Goal: Task Accomplishment & Management: Manage account settings

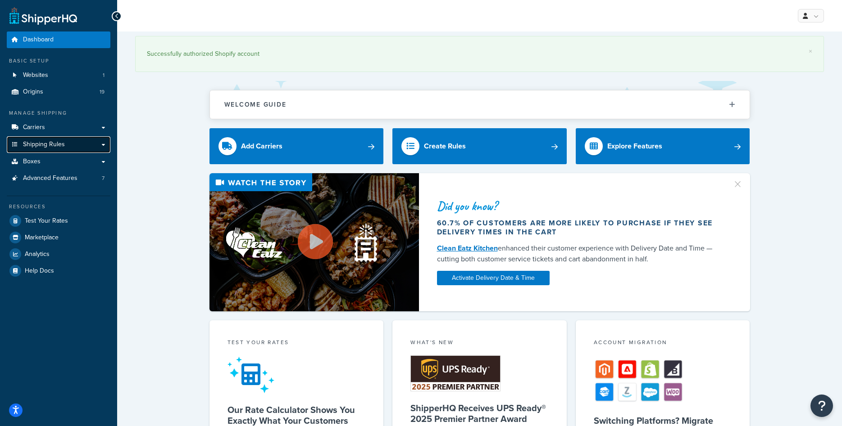
click at [60, 144] on span "Shipping Rules" at bounding box center [44, 145] width 42 height 8
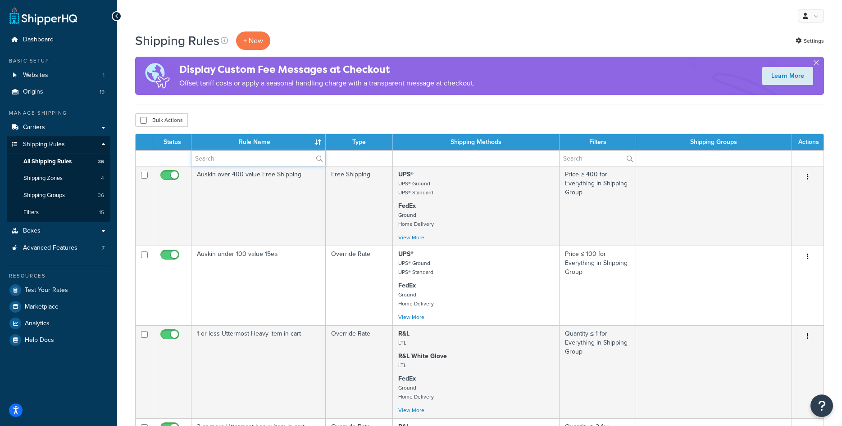
click at [226, 152] on input "text" at bounding box center [258, 158] width 134 height 15
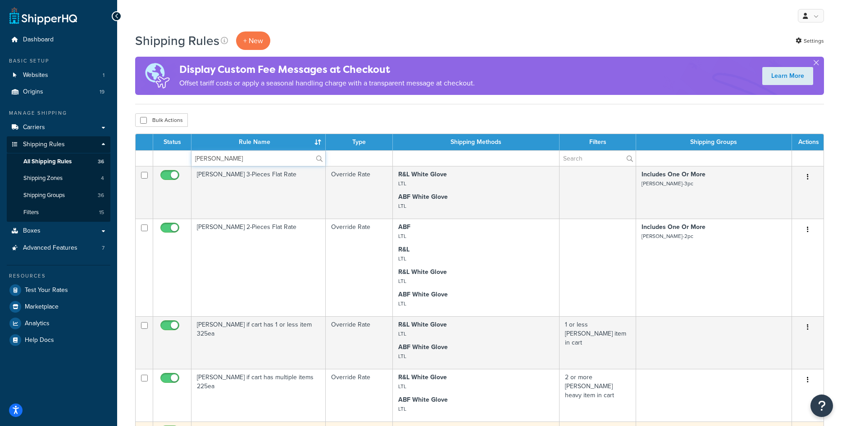
type input "[PERSON_NAME]"
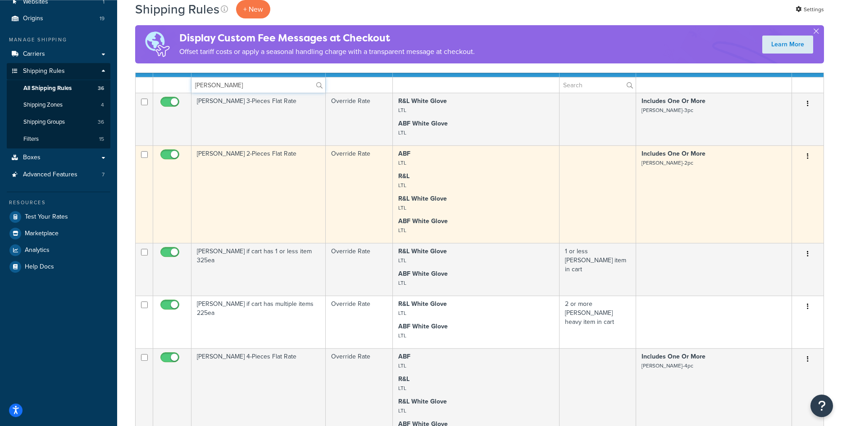
scroll to position [92, 0]
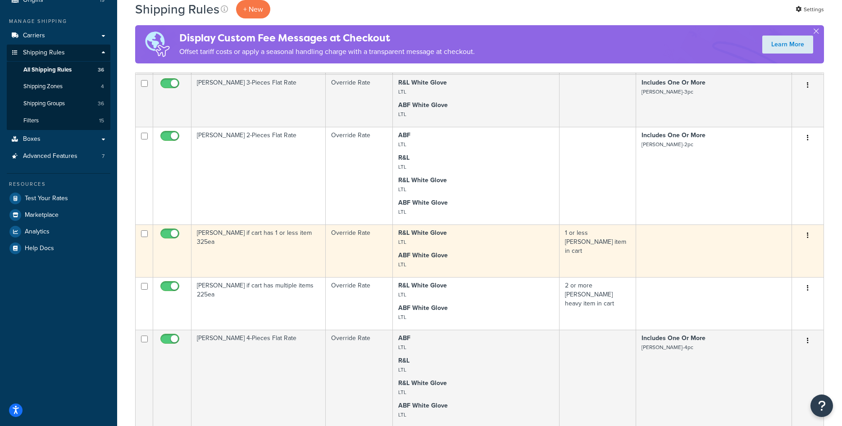
click at [276, 260] on td "Bernhardt if cart has 1 or less item 325ea" at bounding box center [258, 251] width 134 height 53
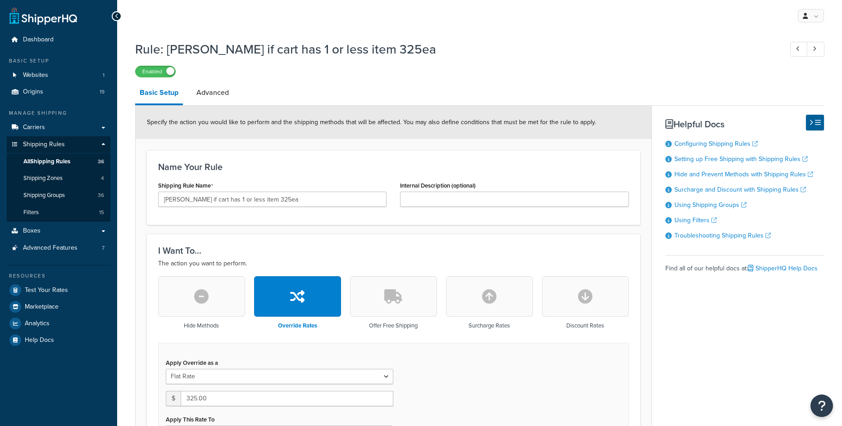
select select "ITEM"
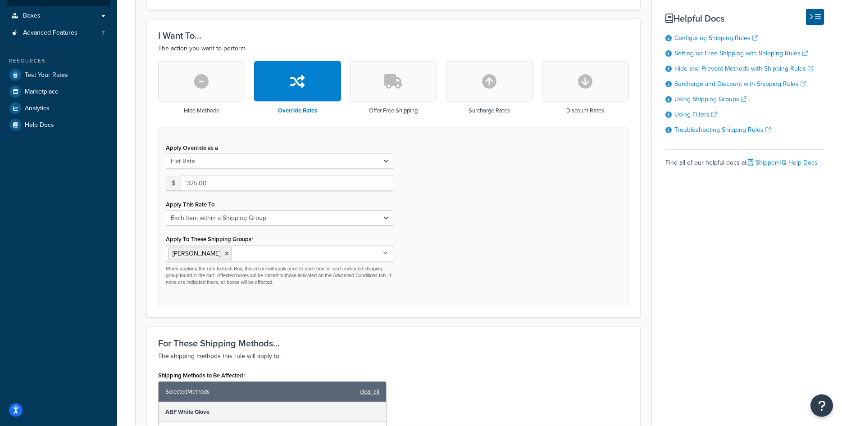
scroll to position [135, 0]
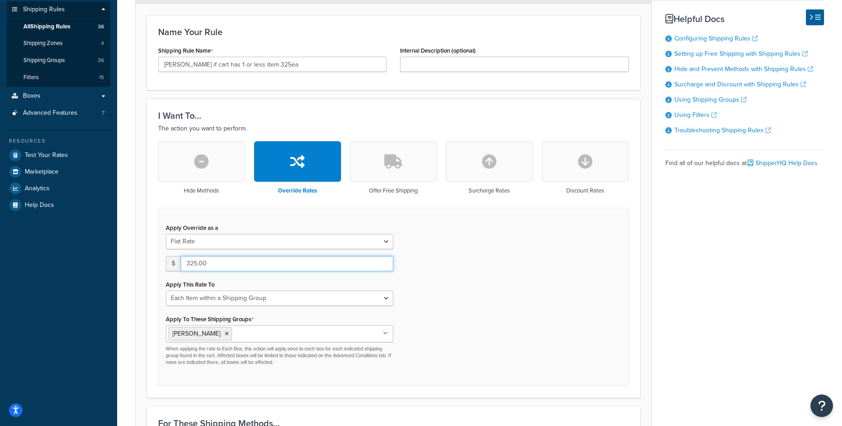
click at [276, 260] on input "325.00" at bounding box center [287, 263] width 213 height 15
click at [302, 218] on div "Apply Override as a Flat Rate Percentage Flat Rate & Percentage $ 325.00 Apply …" at bounding box center [393, 297] width 471 height 179
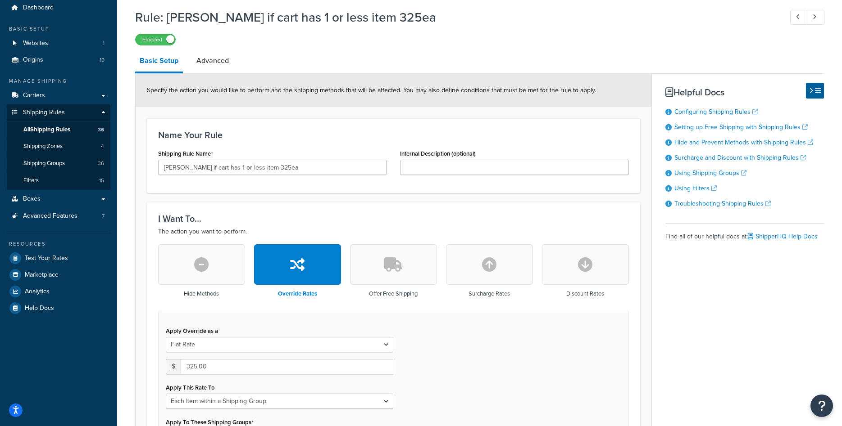
scroll to position [0, 0]
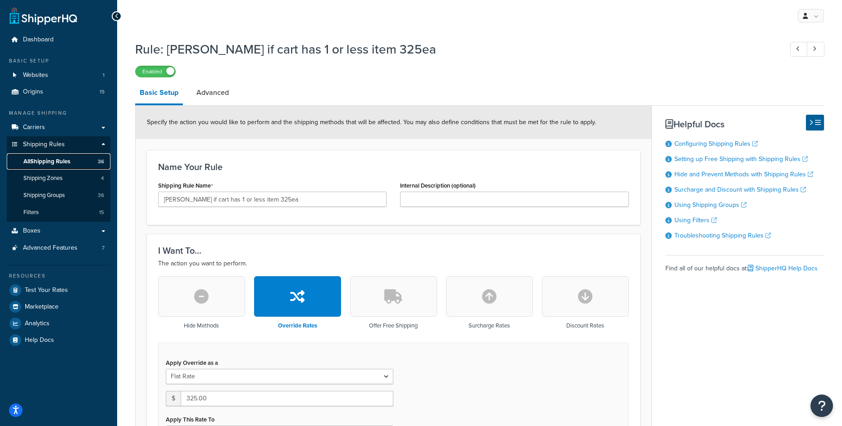
click at [33, 157] on link "All Shipping Rules 36" at bounding box center [59, 162] width 104 height 17
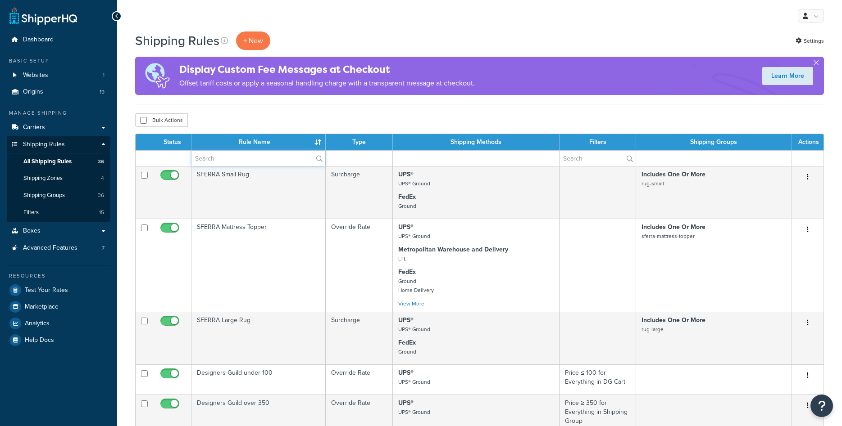
click at [248, 158] on input "text" at bounding box center [258, 158] width 134 height 15
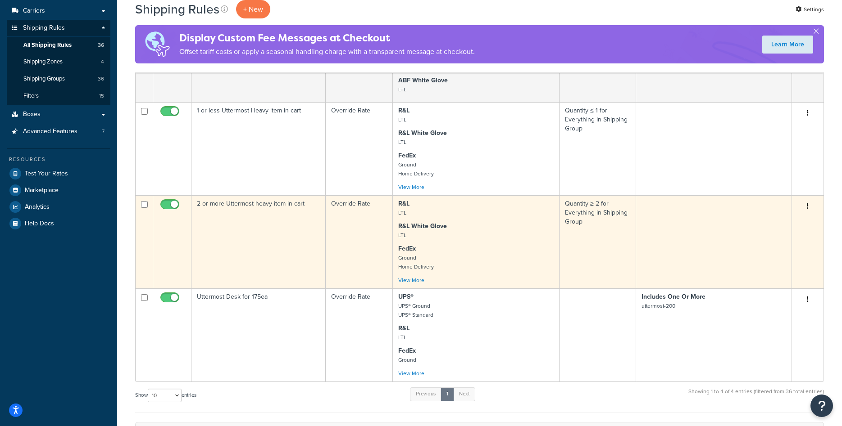
scroll to position [138, 0]
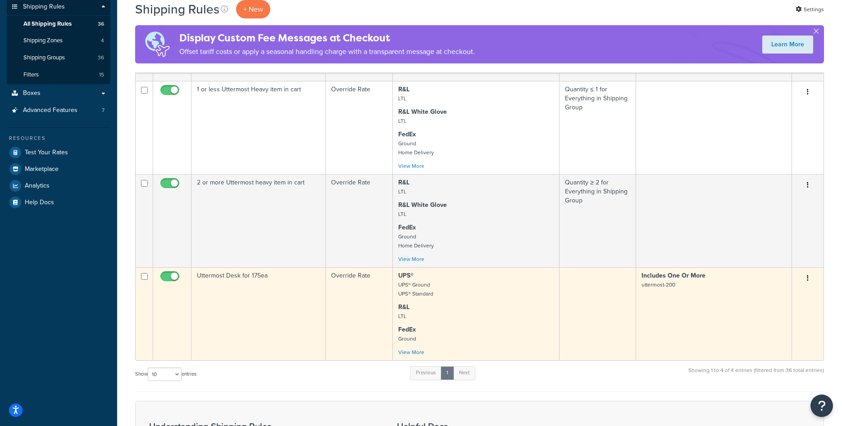
type input "utter"
click at [239, 309] on td "Uttermost Desk for 175ea" at bounding box center [258, 313] width 134 height 93
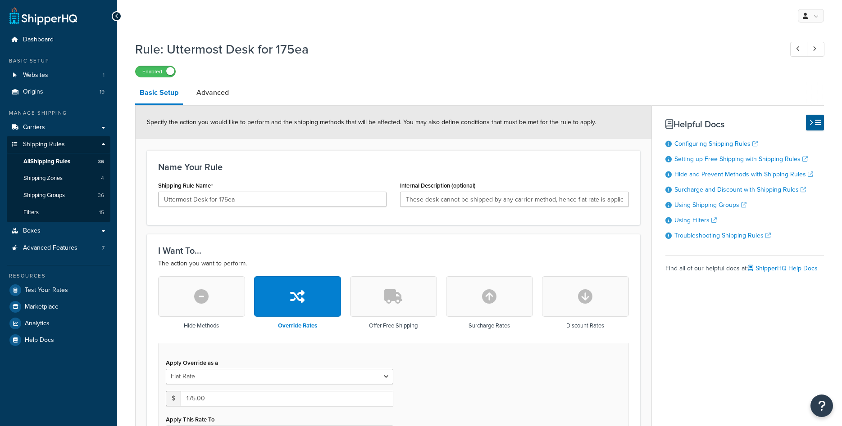
select select "ITEM"
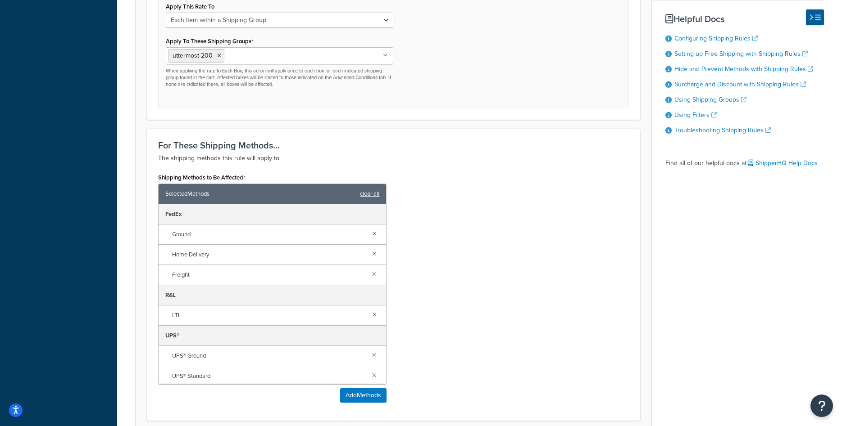
scroll to position [459, 0]
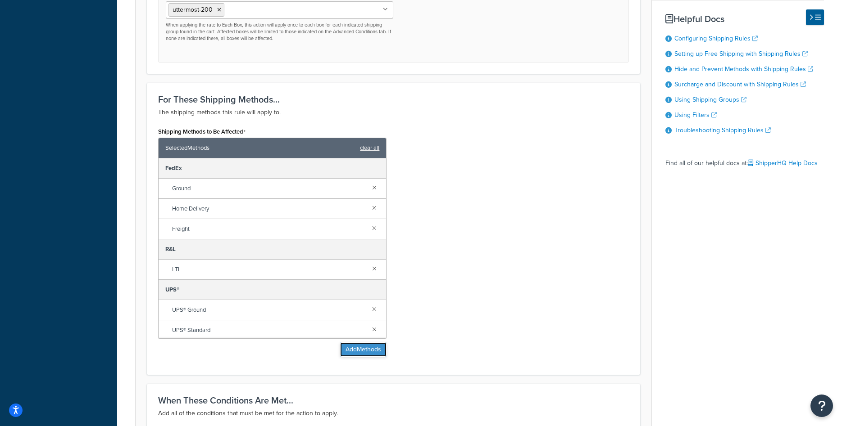
click at [345, 353] on button "Add Methods" at bounding box center [363, 350] width 46 height 14
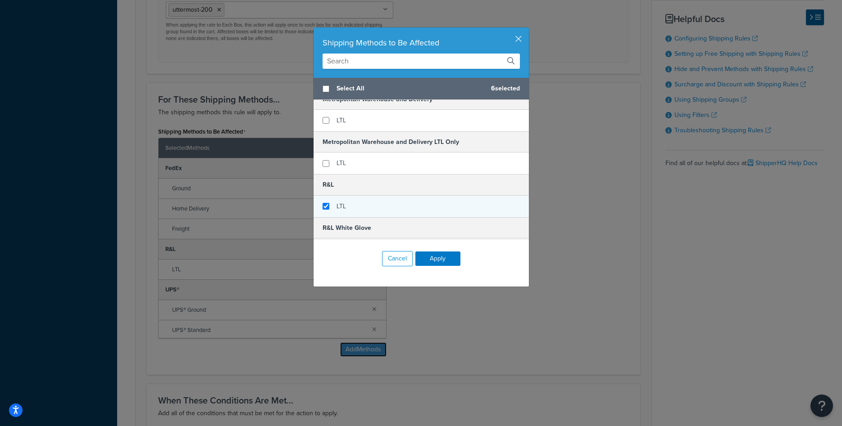
scroll to position [284, 0]
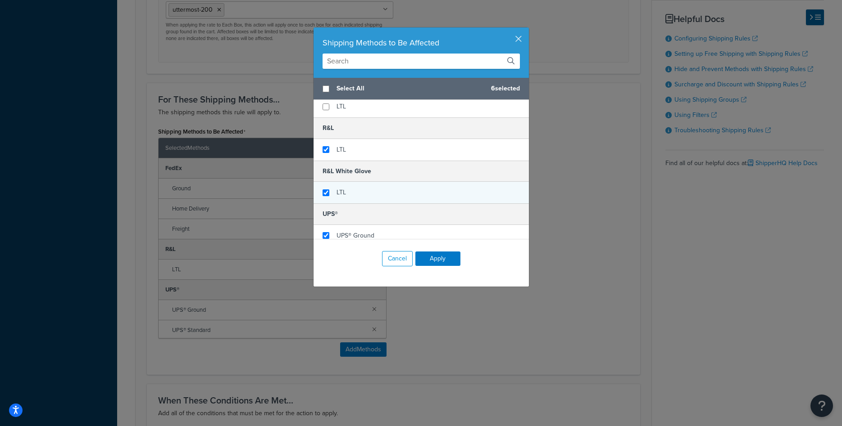
checkbox input "true"
click at [349, 194] on div "LTL" at bounding box center [420, 193] width 215 height 22
click at [439, 257] on button "Apply" at bounding box center [437, 259] width 45 height 14
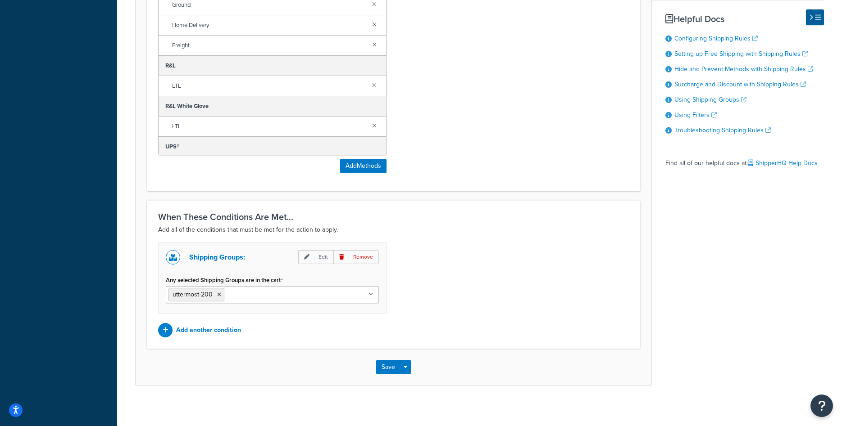
scroll to position [648, 0]
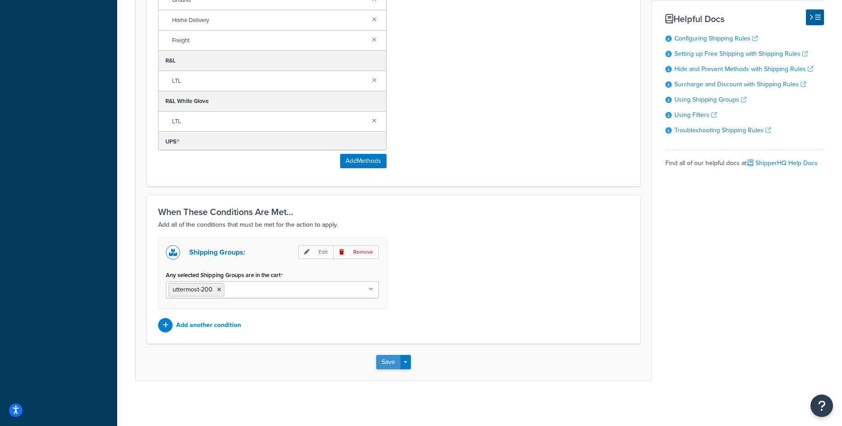
click at [382, 361] on button "Save" at bounding box center [388, 362] width 24 height 14
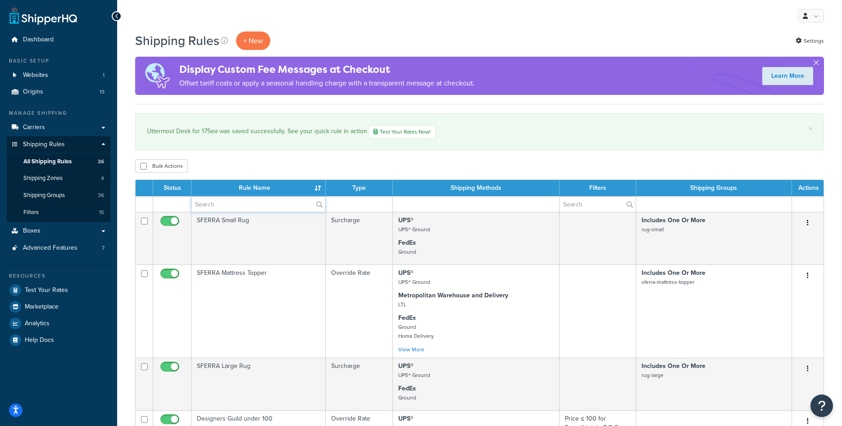
click at [265, 208] on input "text" at bounding box center [258, 204] width 134 height 15
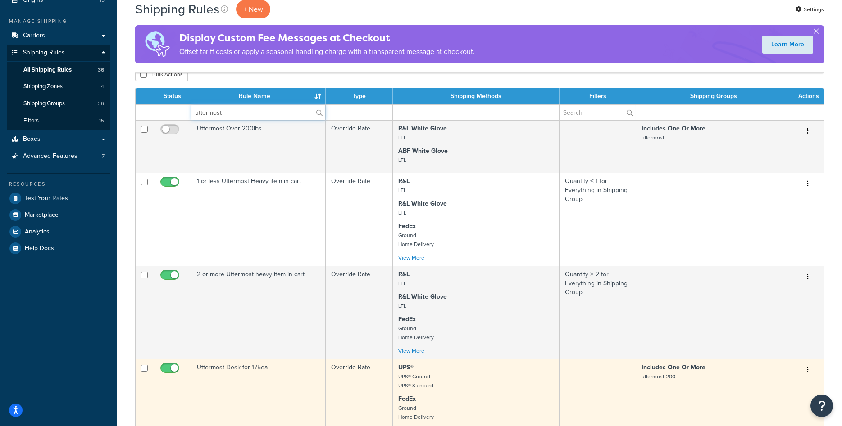
scroll to position [138, 0]
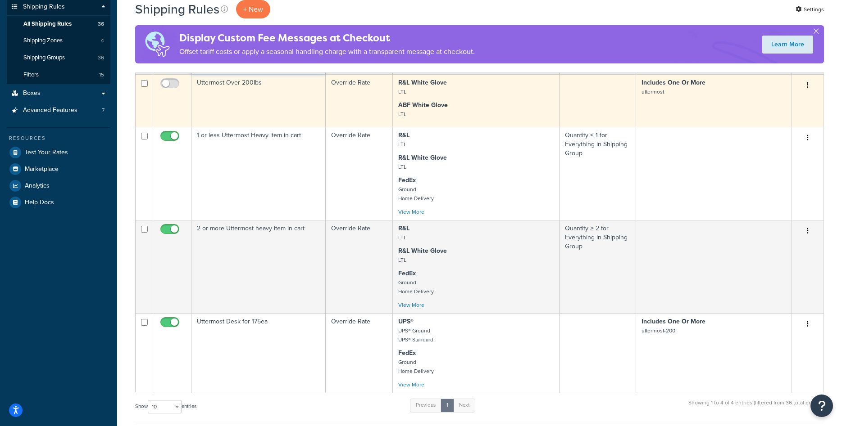
type input "uttermost"
click at [806, 86] on button "button" at bounding box center [807, 85] width 13 height 14
click at [775, 136] on link "Delete" at bounding box center [777, 139] width 71 height 18
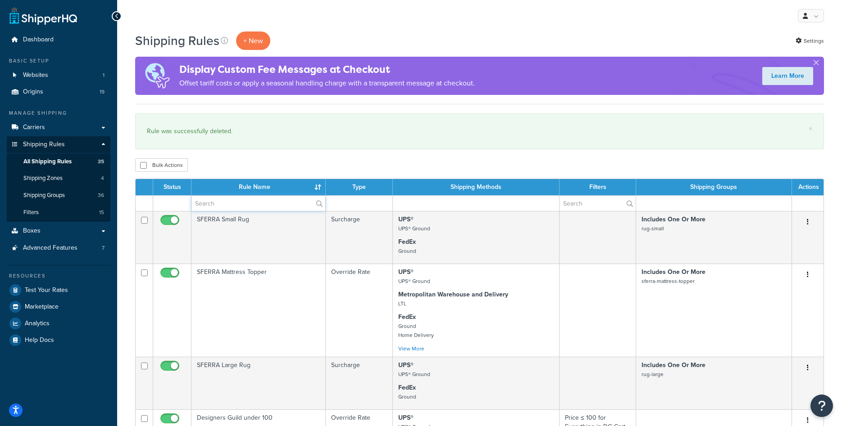
click at [245, 205] on input "text" at bounding box center [258, 203] width 134 height 15
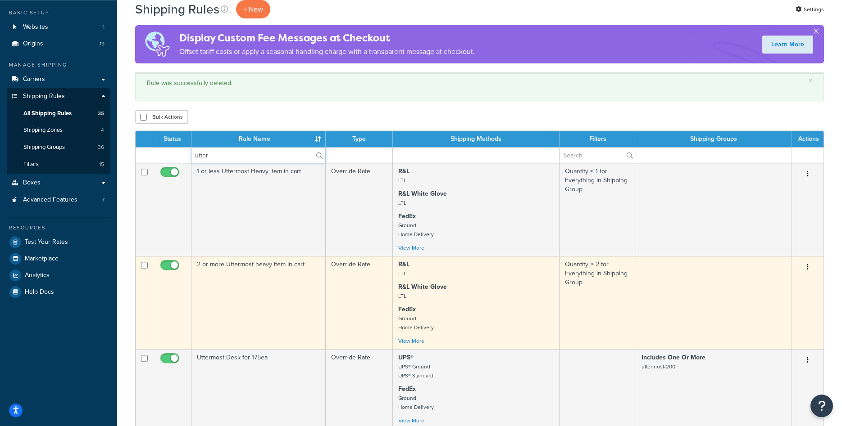
scroll to position [92, 0]
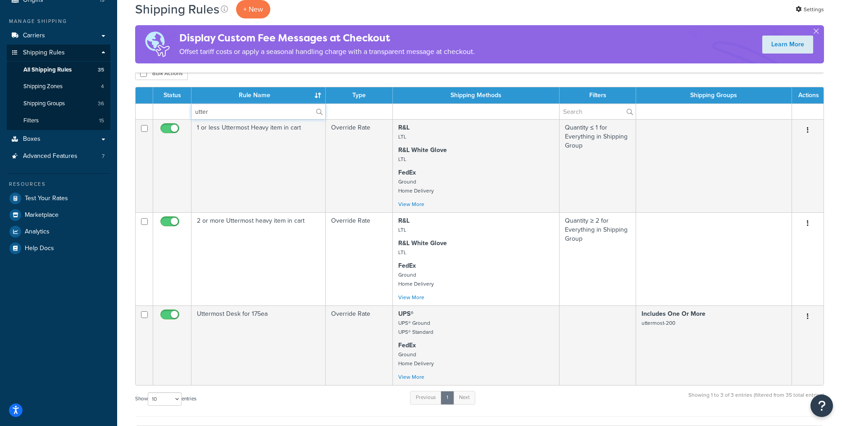
type input "utter"
click at [240, 114] on input "utter" at bounding box center [258, 111] width 134 height 15
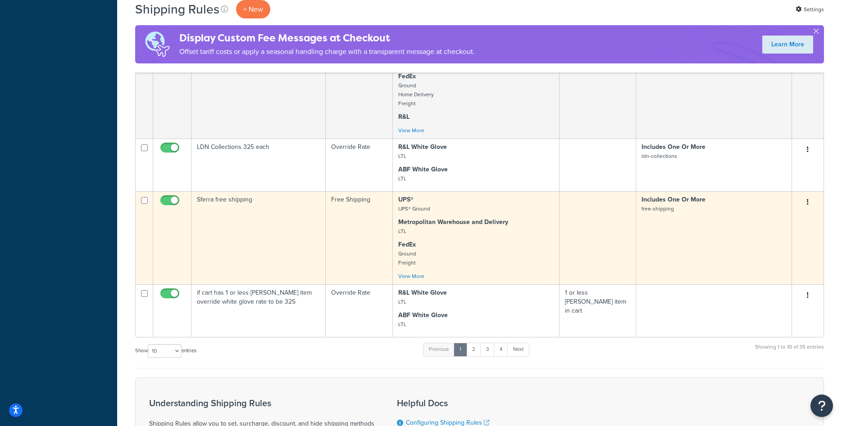
scroll to position [597, 0]
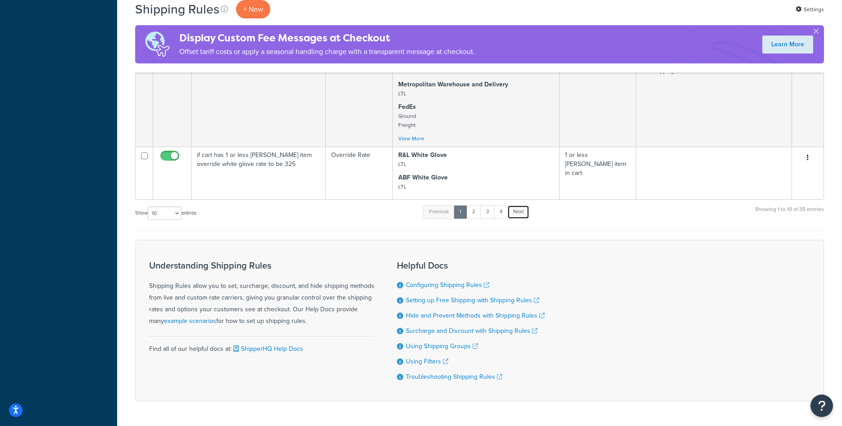
click at [513, 216] on link "Next" at bounding box center [518, 212] width 22 height 14
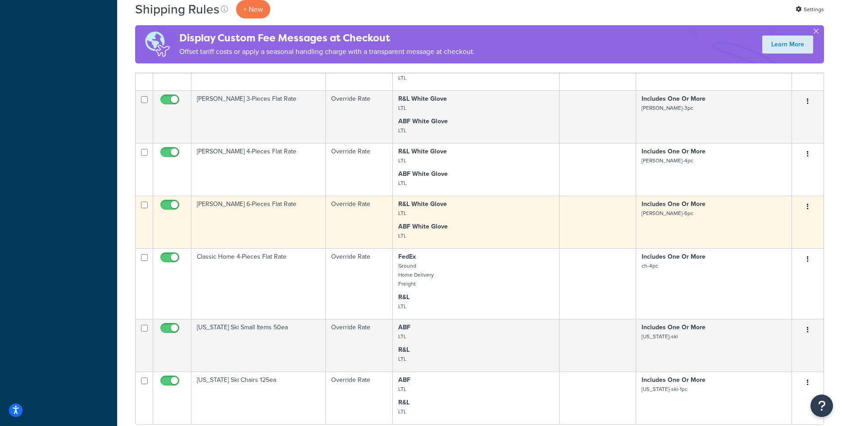
scroll to position [505, 0]
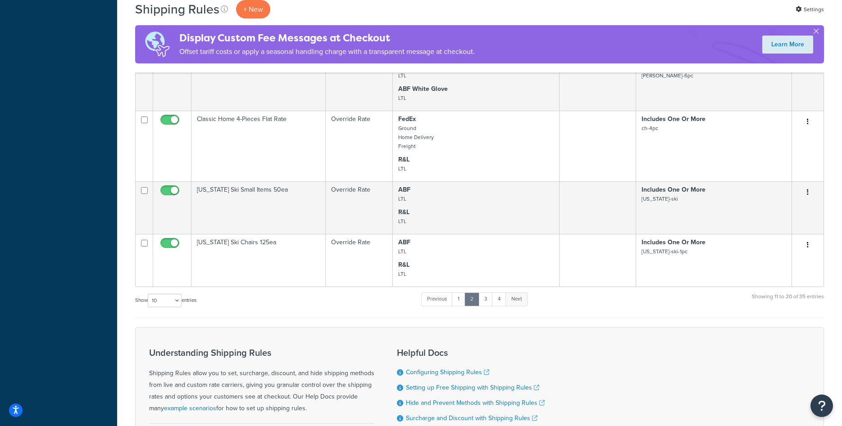
click at [517, 295] on link "Next" at bounding box center [516, 300] width 22 height 14
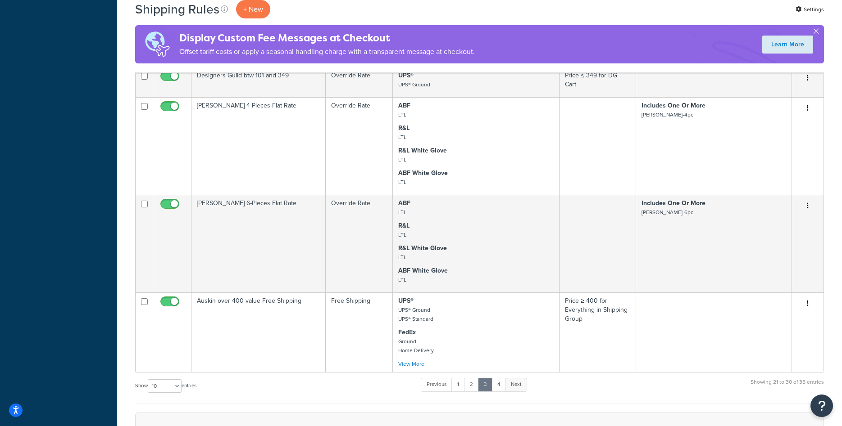
click at [520, 387] on link "Next" at bounding box center [516, 385] width 22 height 14
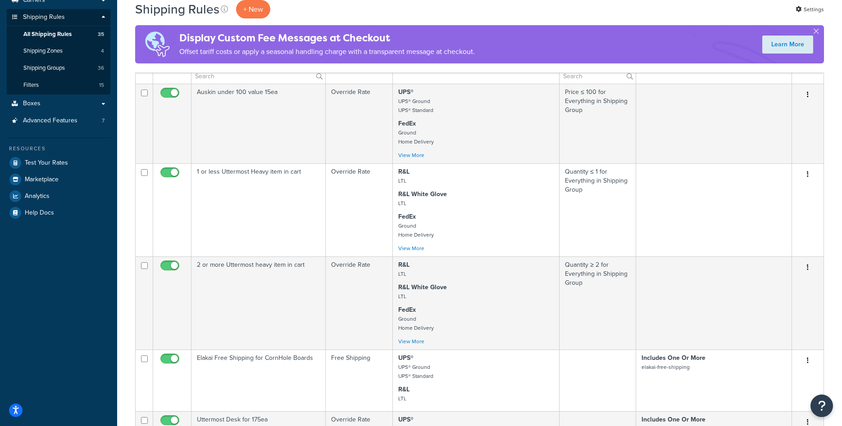
scroll to position [127, 0]
click at [259, 15] on p "+ New" at bounding box center [253, 9] width 34 height 18
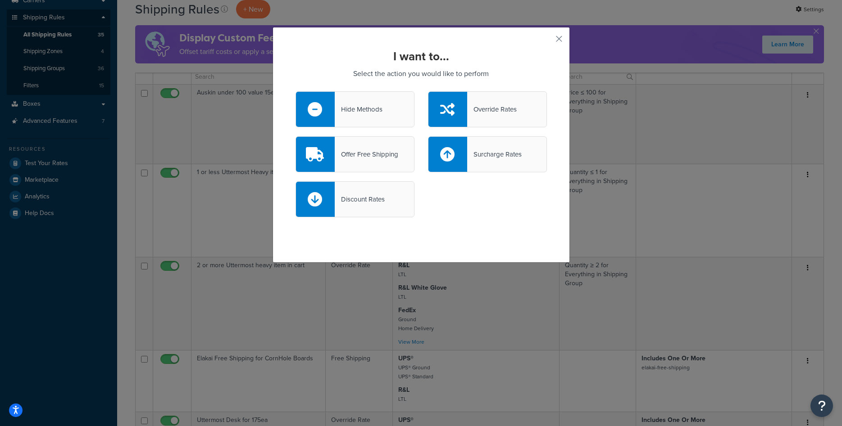
click at [390, 148] on div "Offer Free Shipping" at bounding box center [366, 154] width 63 height 13
click at [0, 0] on input "Offer Free Shipping" at bounding box center [0, 0] width 0 height 0
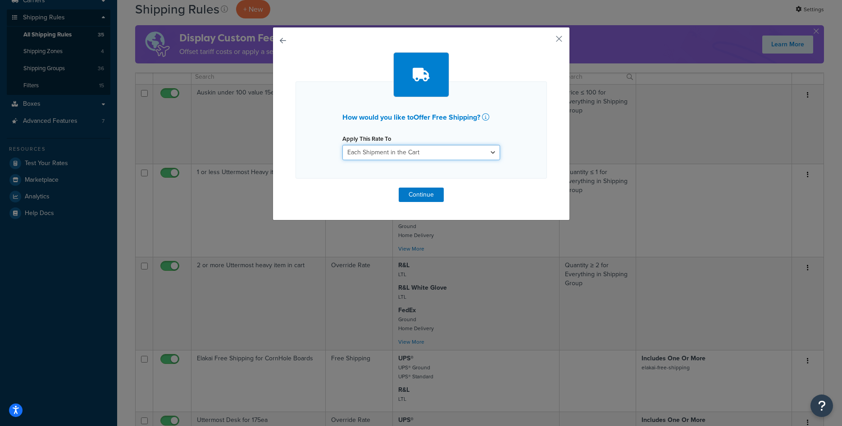
click at [342, 145] on select "Each Shipment in the Cart Each Origin in the Cart Each Shipping Group in the Ca…" at bounding box center [421, 152] width 158 height 15
select select "ITEM"
click option "Each Item within a Shipping Group" at bounding box center [0, 0] width 0 height 0
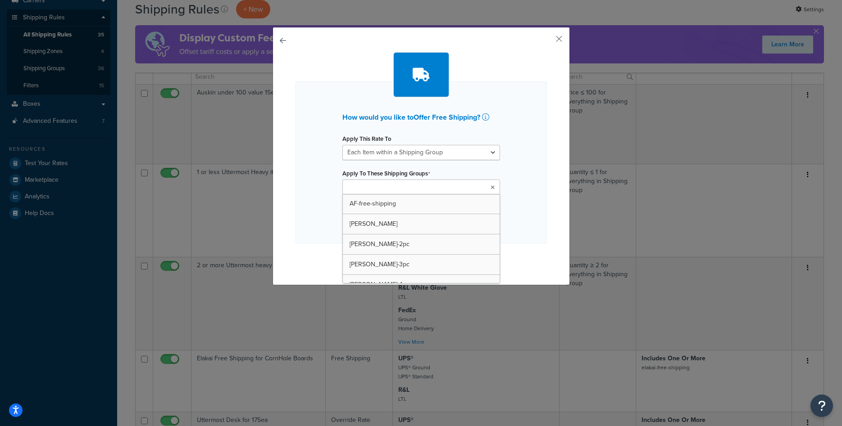
click at [394, 190] on input "Apply To These Shipping Groups" at bounding box center [385, 188] width 80 height 10
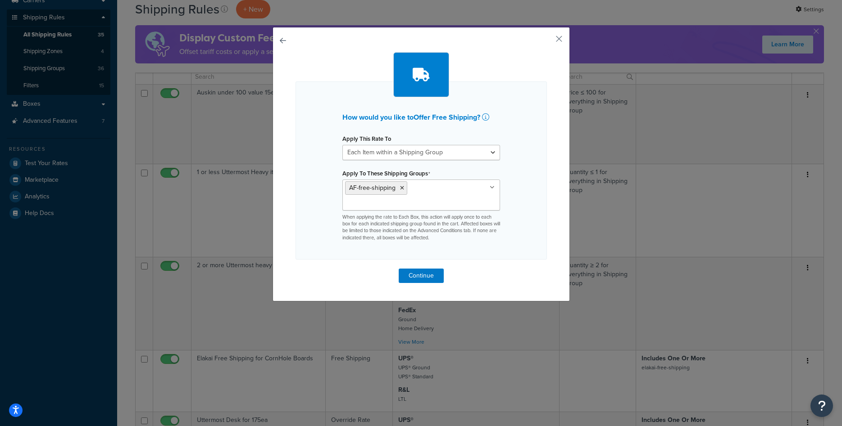
click at [521, 191] on div "How would you like to Offer Free Shipping ? Apply This Rate To Each Shipment in…" at bounding box center [420, 171] width 251 height 178
click at [421, 275] on button "Continue" at bounding box center [421, 276] width 45 height 14
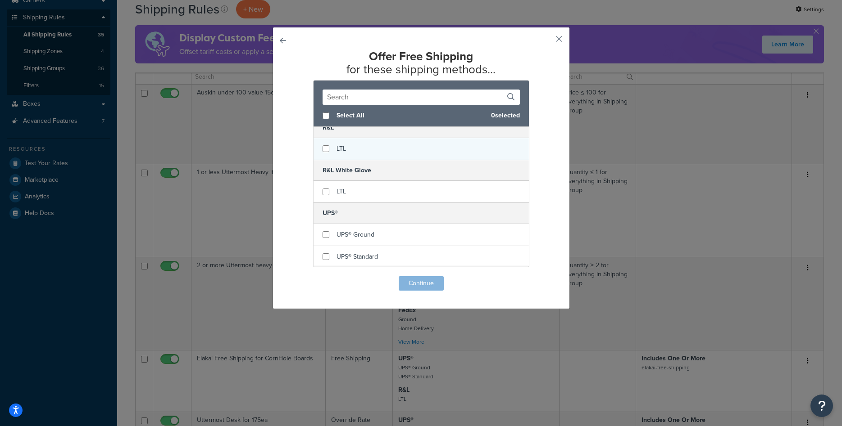
scroll to position [284, 0]
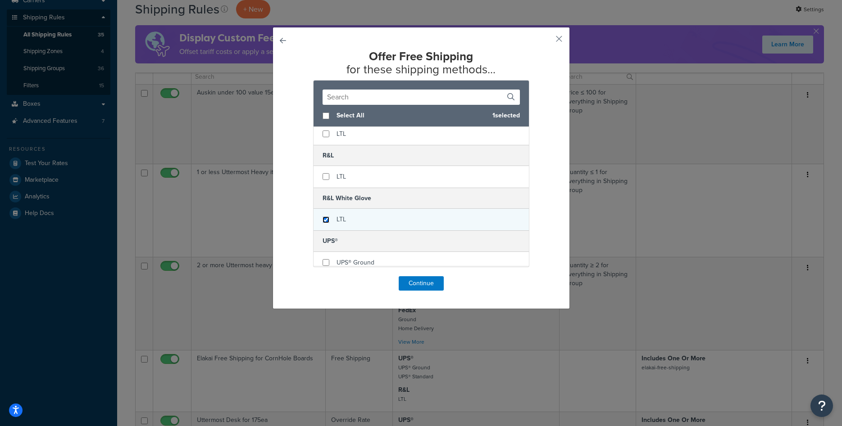
click at [325, 218] on input "checkbox" at bounding box center [325, 220] width 7 height 7
checkbox input "true"
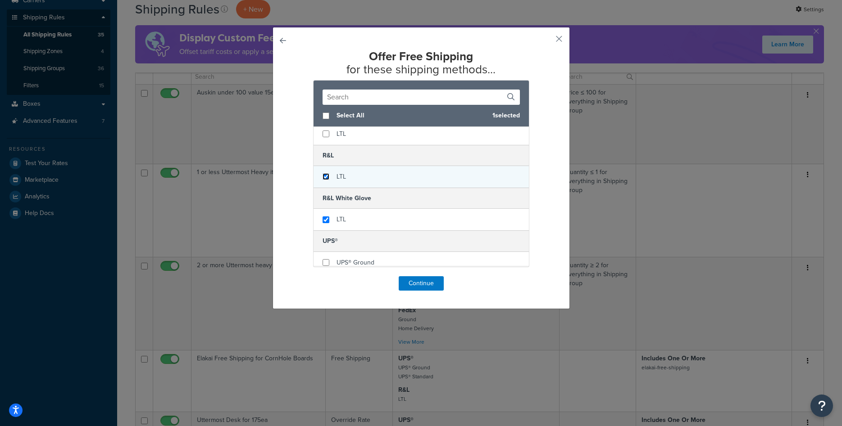
click at [326, 179] on input "checkbox" at bounding box center [325, 176] width 7 height 7
checkbox input "true"
click at [416, 285] on button "Continue" at bounding box center [421, 283] width 45 height 14
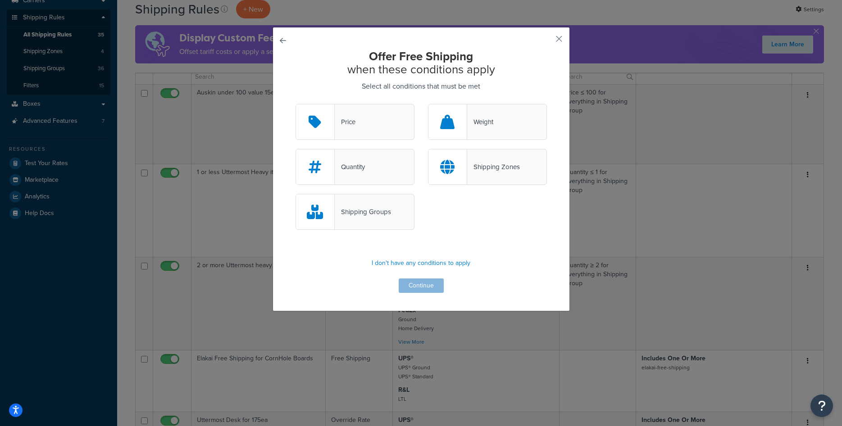
click at [376, 214] on div "Shipping Groups" at bounding box center [363, 212] width 56 height 13
click at [0, 0] on input "Shipping Groups" at bounding box center [0, 0] width 0 height 0
click at [419, 283] on button "Continue" at bounding box center [421, 286] width 45 height 14
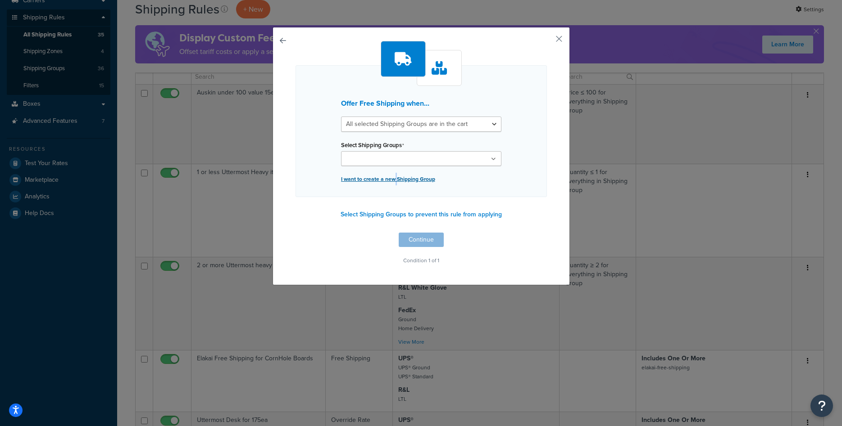
click at [395, 182] on p "I want to create a new Shipping Group" at bounding box center [421, 179] width 160 height 13
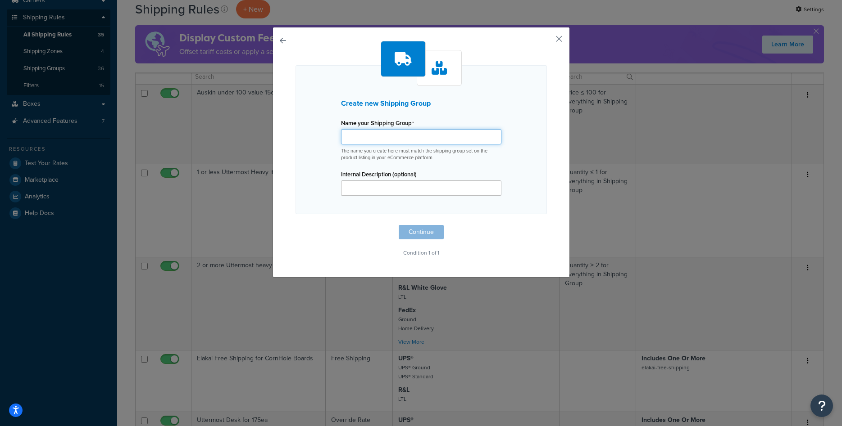
click at [392, 140] on input "Name your Shipping Group" at bounding box center [421, 136] width 160 height 15
type input "[PERSON_NAME]-free-shipping"
click at [428, 230] on button "Continue" at bounding box center [421, 232] width 45 height 14
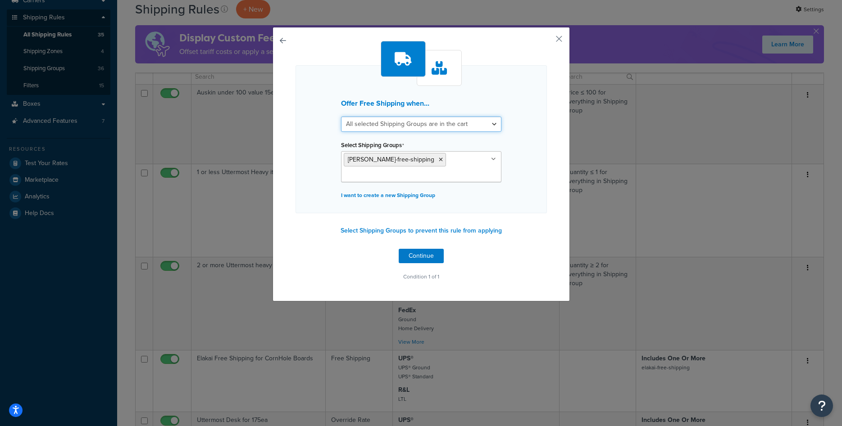
click at [341, 117] on select "All selected Shipping Groups are in the cart Any selected Shipping Groups are i…" at bounding box center [421, 124] width 160 height 15
select select "any"
click option "Any selected Shipping Groups are in the cart" at bounding box center [0, 0] width 0 height 0
click at [458, 141] on div "Select Shipping Groups bernhardt-free-shipping Large Medium Small rug rug-small…" at bounding box center [421, 161] width 160 height 44
click at [423, 256] on button "Continue" at bounding box center [421, 256] width 45 height 14
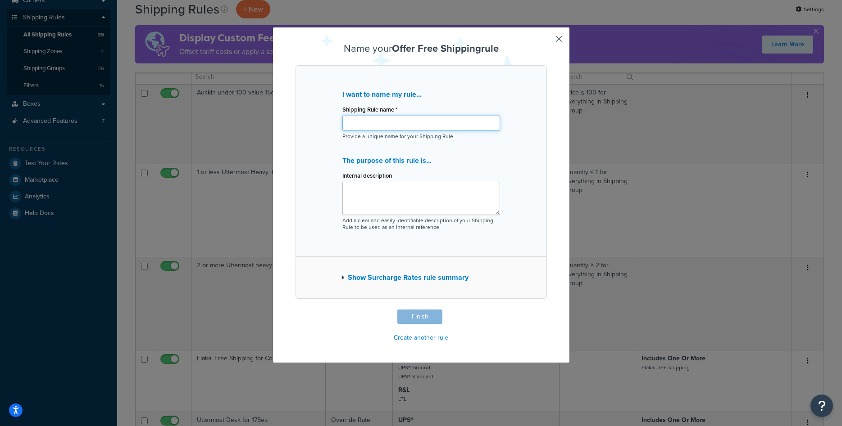
click at [407, 128] on input "Shipping Rule name *" at bounding box center [421, 123] width 158 height 15
type input "[PERSON_NAME] Free Shipping Items"
click at [416, 316] on button "Finish" at bounding box center [419, 317] width 45 height 14
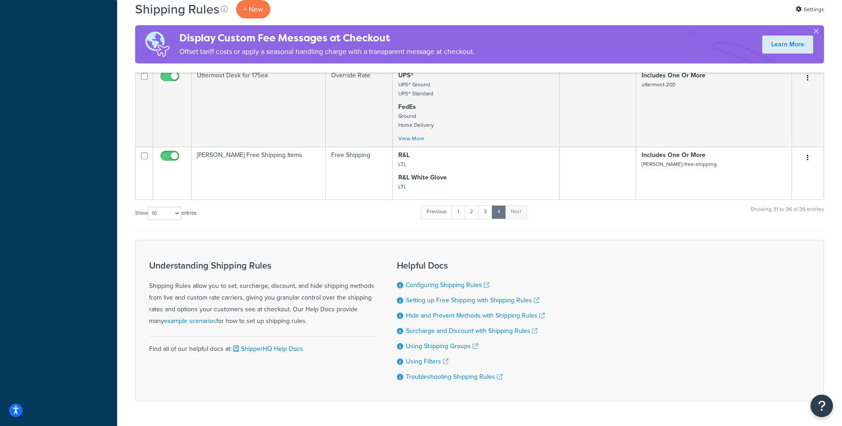
scroll to position [410, 0]
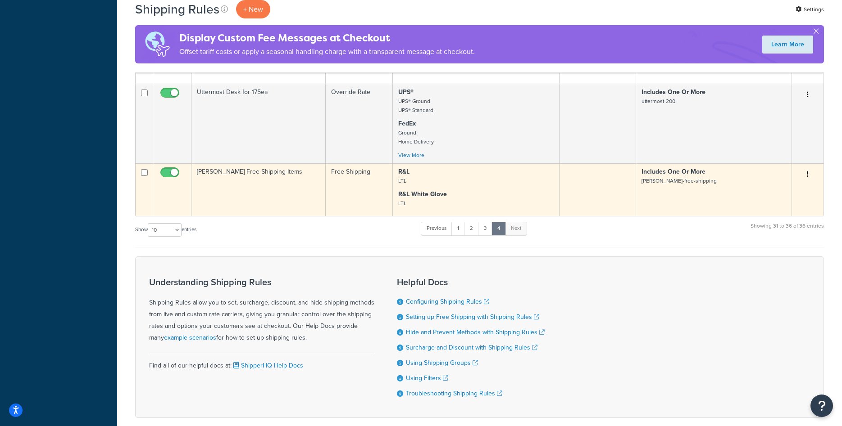
click at [232, 184] on td "Bernhardt Free Shipping Items" at bounding box center [258, 189] width 134 height 53
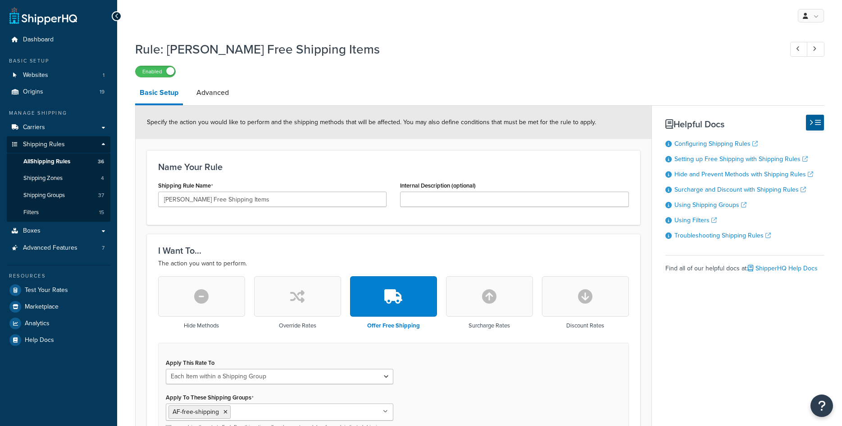
select select "ITEM"
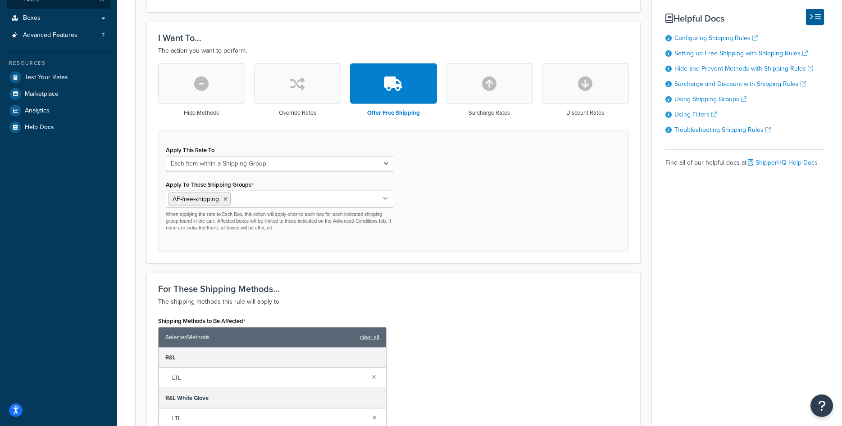
scroll to position [230, 0]
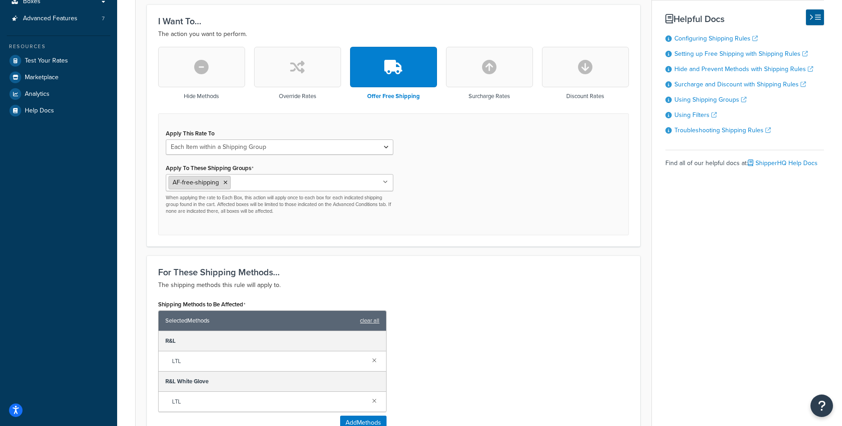
click at [225, 184] on icon at bounding box center [225, 182] width 4 height 5
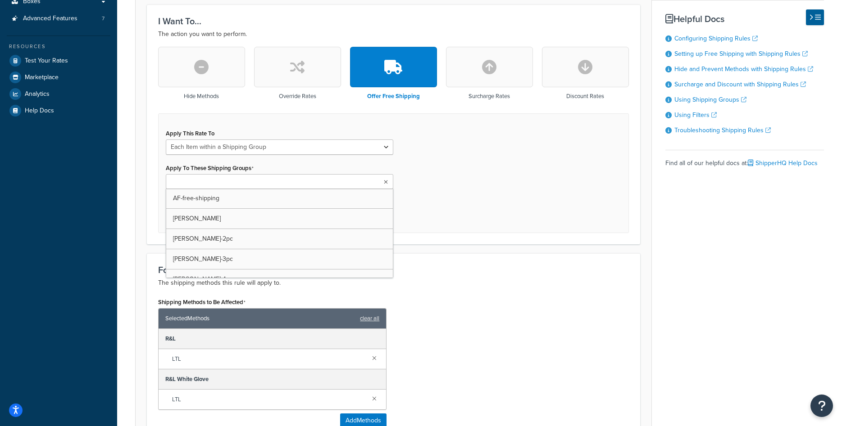
click at [225, 184] on input "Apply To These Shipping Groups" at bounding box center [208, 182] width 80 height 10
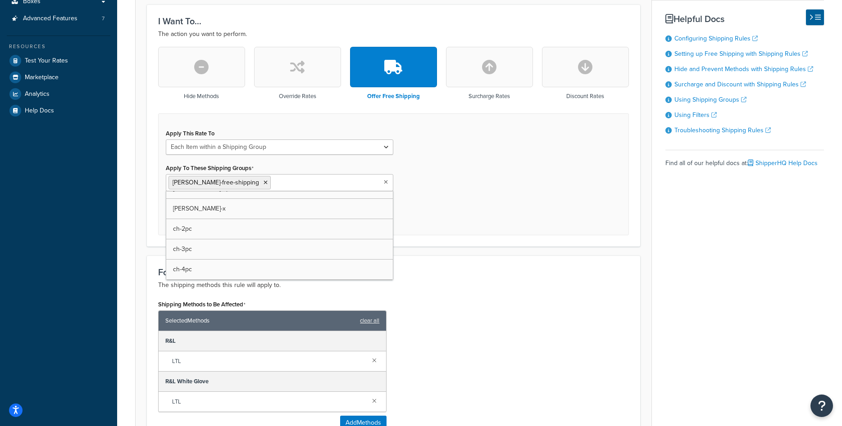
click at [458, 185] on div "Apply This Rate To Each Shipment in the Cart Each Origin in the Cart Each Shipp…" at bounding box center [393, 174] width 471 height 122
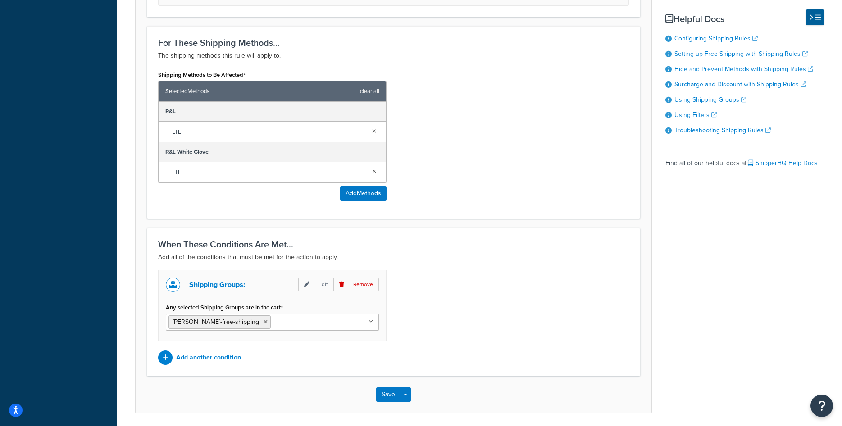
scroll to position [492, 0]
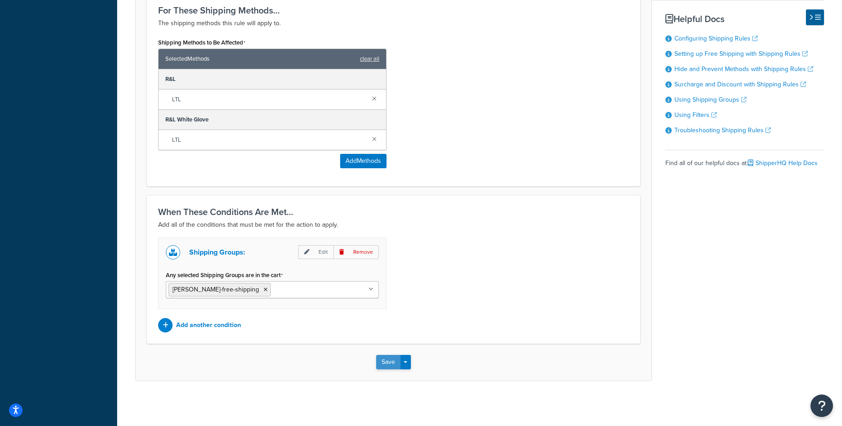
click at [383, 363] on button "Save" at bounding box center [388, 362] width 24 height 14
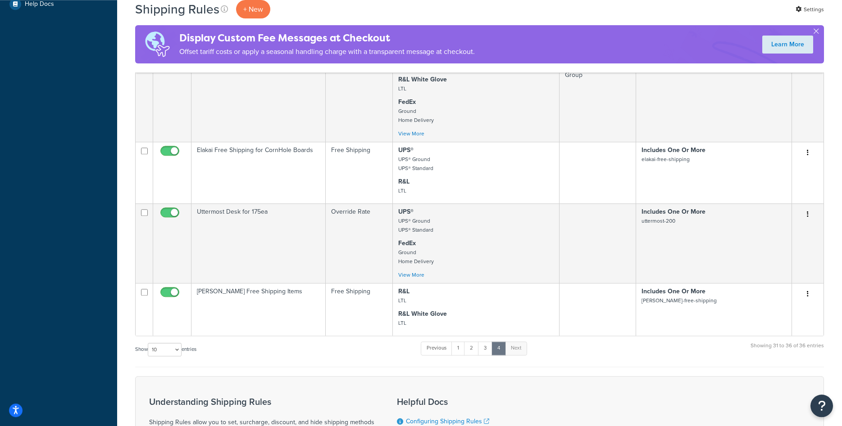
scroll to position [364, 0]
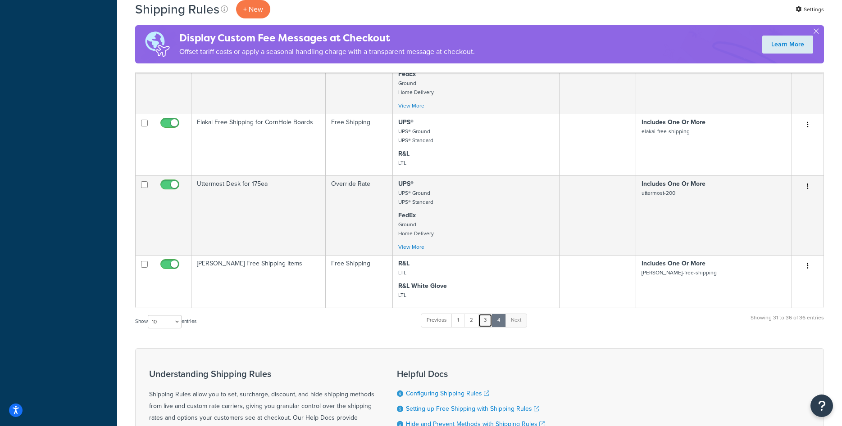
click at [489, 322] on link "3" at bounding box center [485, 321] width 14 height 14
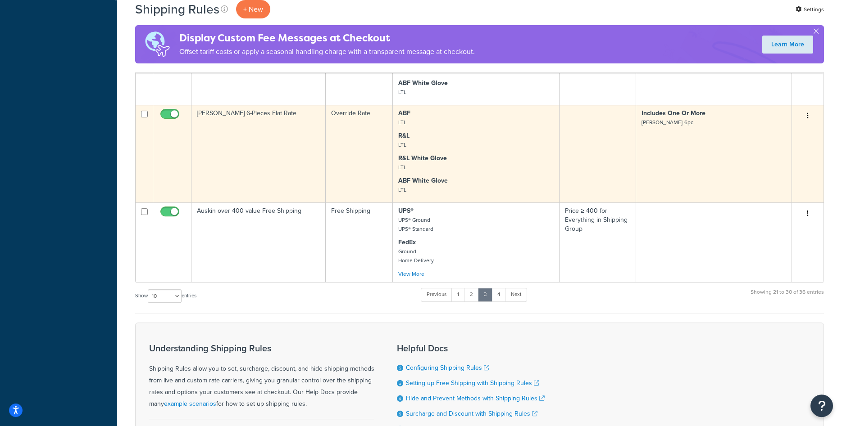
scroll to position [633, 0]
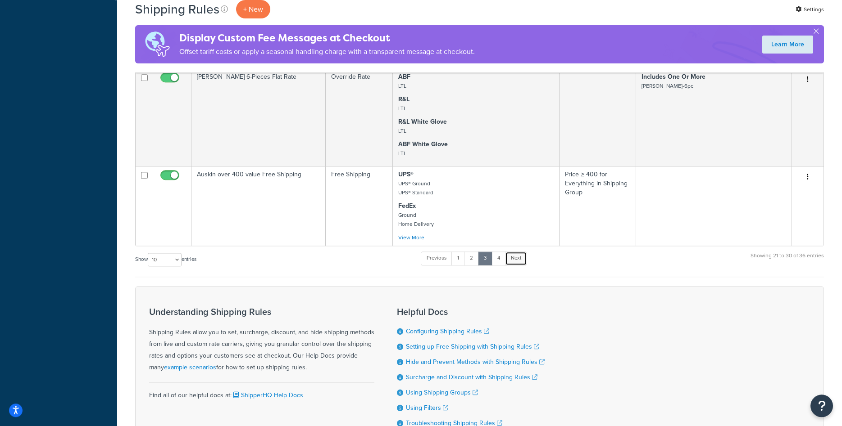
click at [512, 260] on link "Next" at bounding box center [516, 259] width 22 height 14
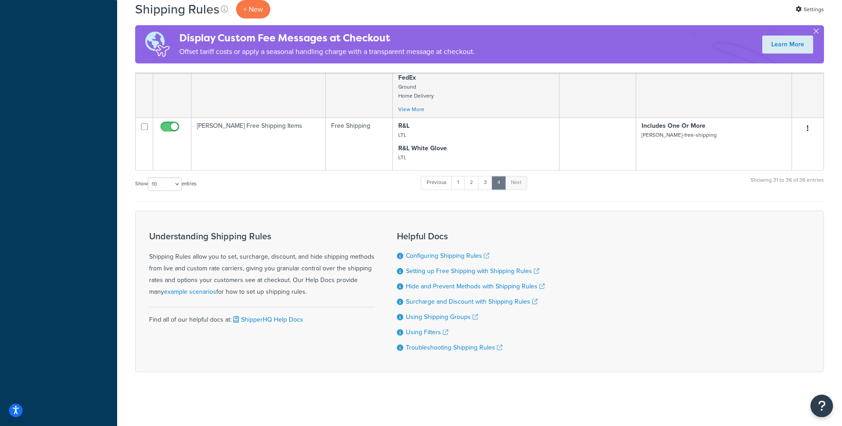
scroll to position [502, 0]
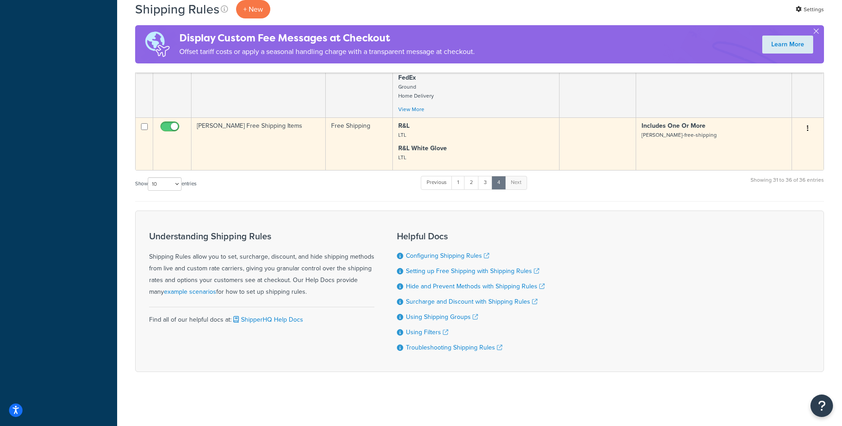
click at [264, 140] on td "[PERSON_NAME] Free Shipping Items" at bounding box center [258, 144] width 134 height 53
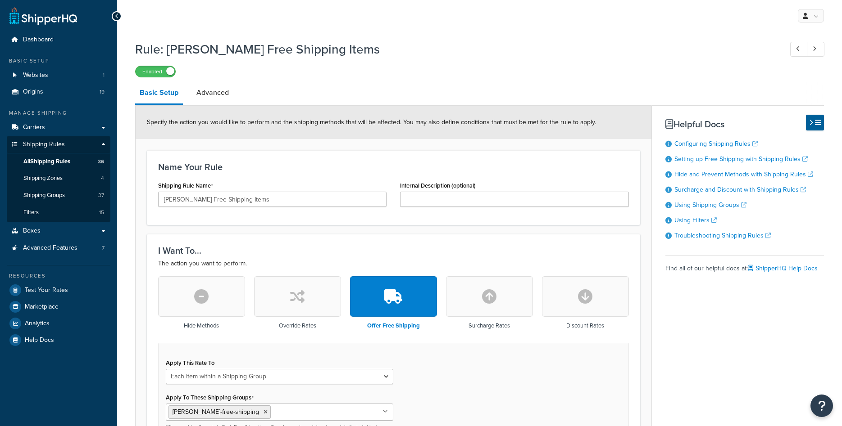
select select "ITEM"
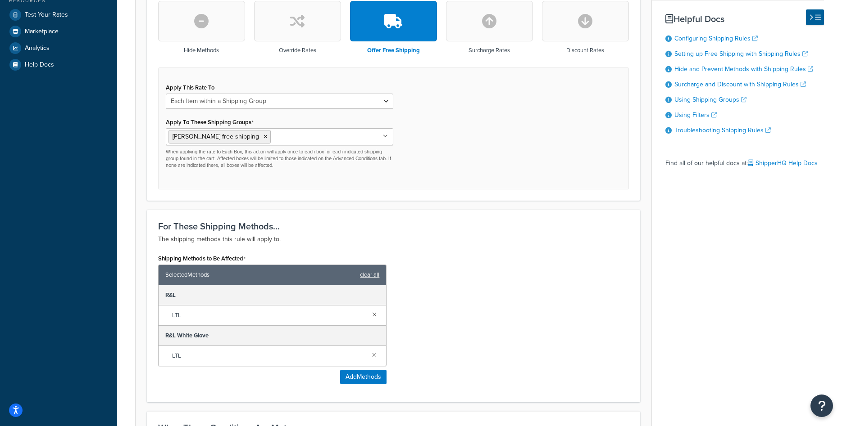
scroll to position [413, 0]
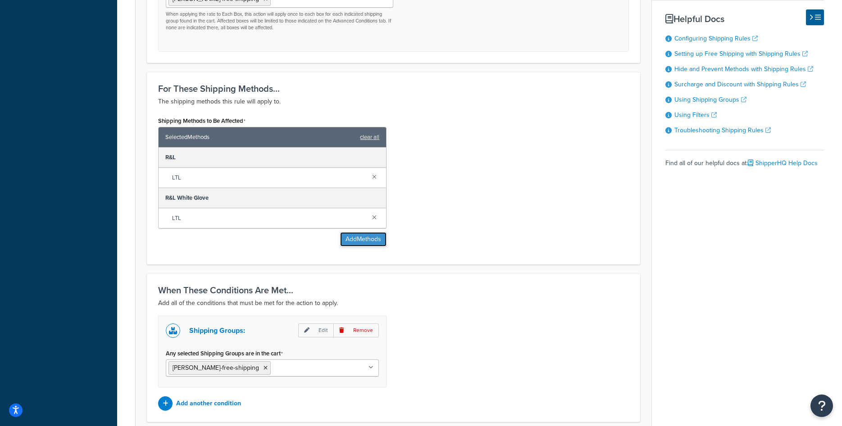
click at [353, 236] on button "Add Methods" at bounding box center [363, 239] width 46 height 14
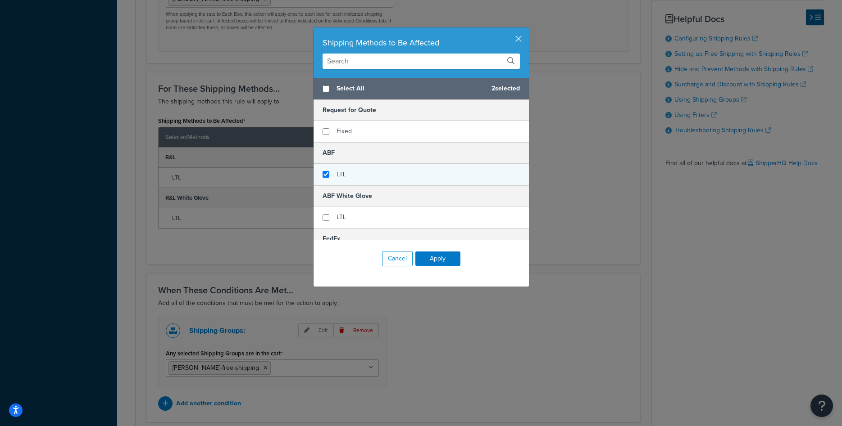
checkbox input "true"
click at [342, 172] on span "LTL" at bounding box center [340, 174] width 9 height 9
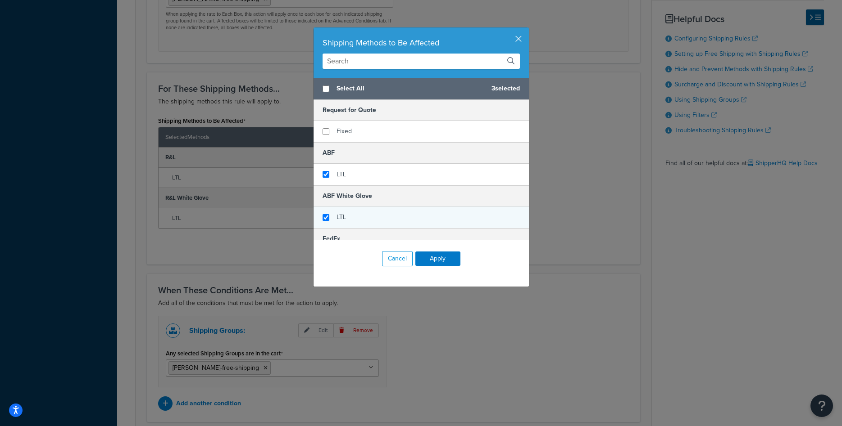
checkbox input "true"
click at [338, 214] on span "LTL" at bounding box center [340, 217] width 9 height 9
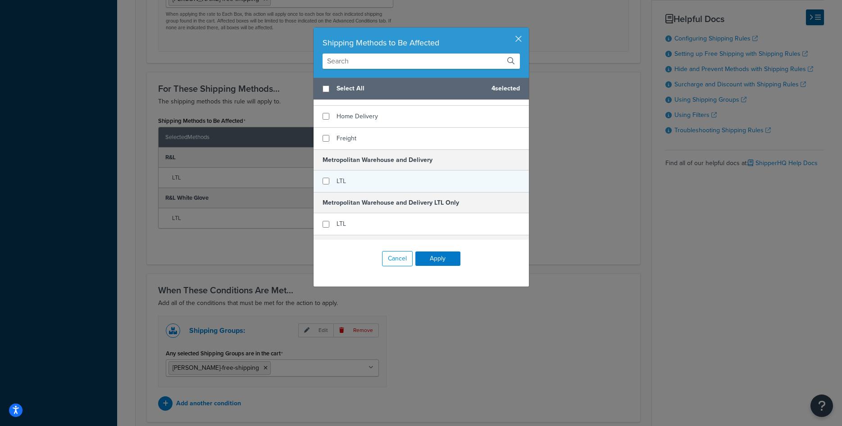
scroll to position [227, 0]
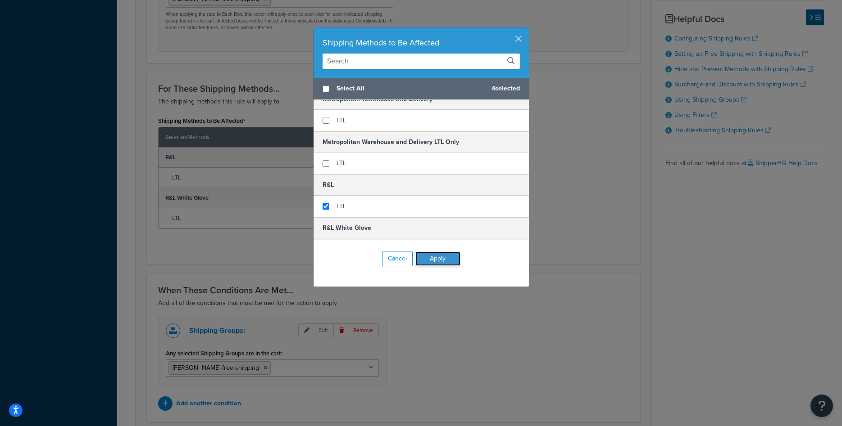
click at [437, 263] on button "Apply" at bounding box center [437, 259] width 45 height 14
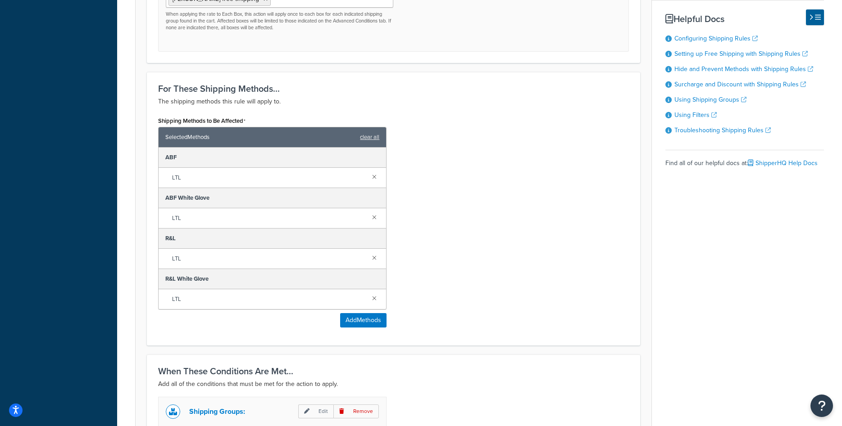
scroll to position [573, 0]
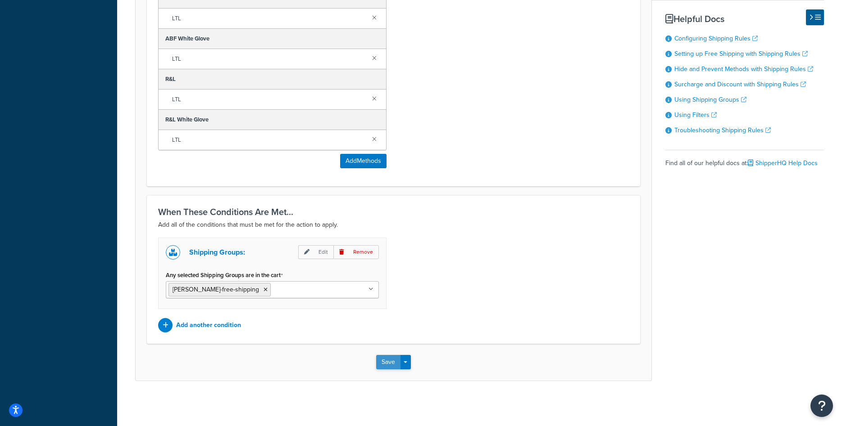
click at [385, 362] on button "Save" at bounding box center [388, 362] width 24 height 14
